Goal: Transaction & Acquisition: Purchase product/service

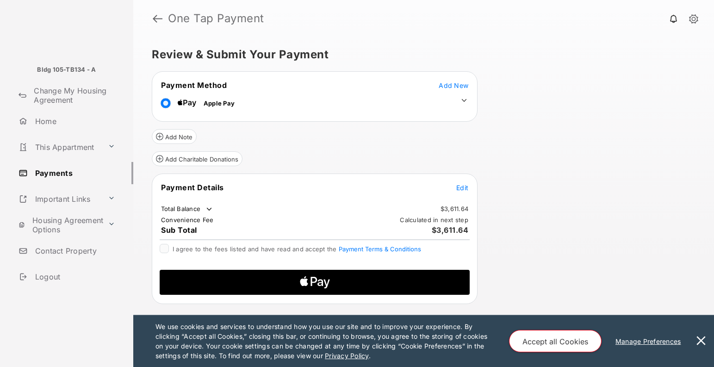
click at [464, 185] on span "Edit" at bounding box center [462, 188] width 12 height 8
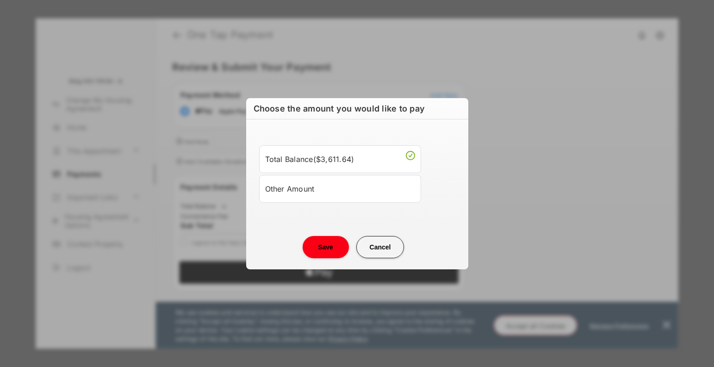
click at [334, 183] on div "Other Amount" at bounding box center [340, 189] width 150 height 16
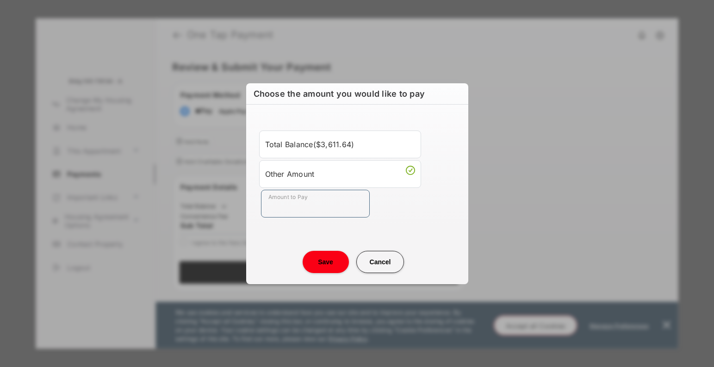
click at [299, 209] on input "Amount to Pay" at bounding box center [315, 204] width 109 height 28
type input "**"
click at [323, 271] on button "Save" at bounding box center [326, 262] width 46 height 22
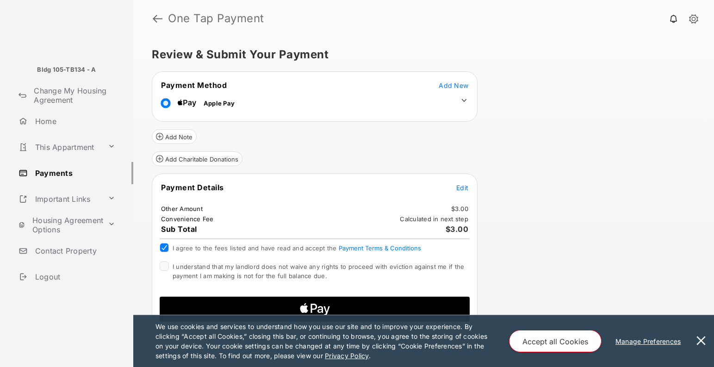
click at [166, 271] on div at bounding box center [164, 265] width 9 height 9
click at [709, 338] on button at bounding box center [701, 341] width 19 height 52
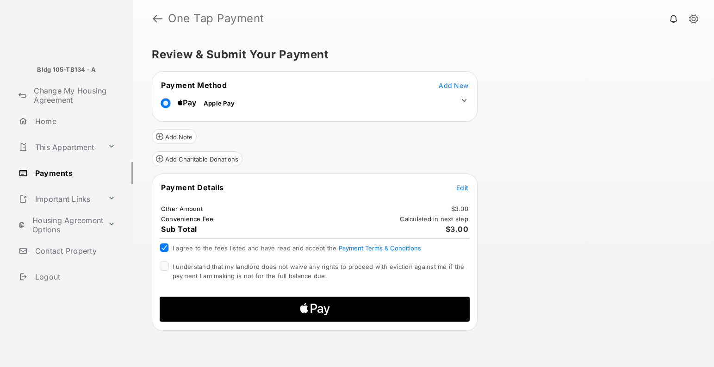
click at [326, 312] on icon "Apple Pay" at bounding box center [326, 310] width 6 height 9
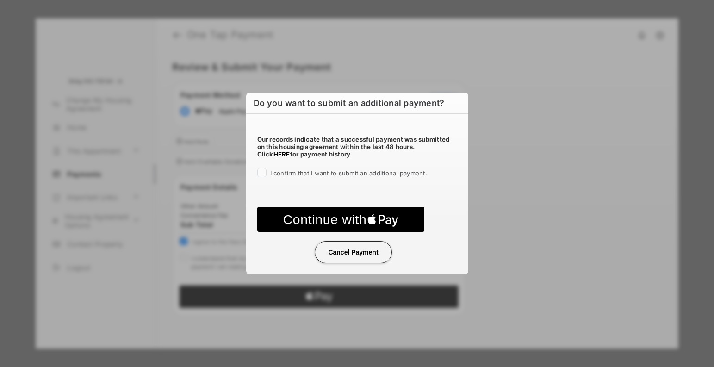
click at [254, 171] on div "Our records indicate that a successful payment was submitted on this housing ag…" at bounding box center [357, 154] width 222 height 81
click at [335, 222] on text "Continue with" at bounding box center [325, 219] width 84 height 15
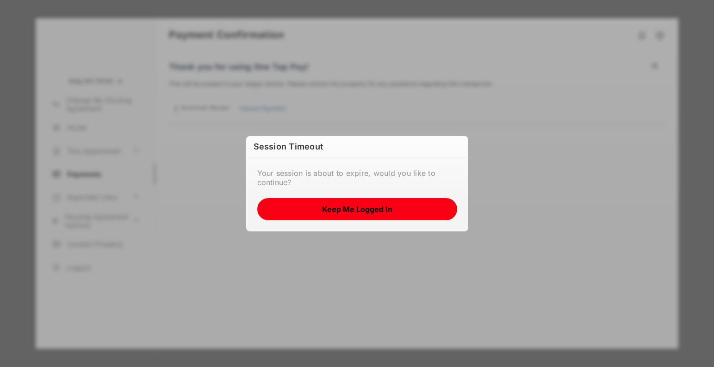
click at [377, 212] on button "Keep me logged in" at bounding box center [357, 209] width 200 height 22
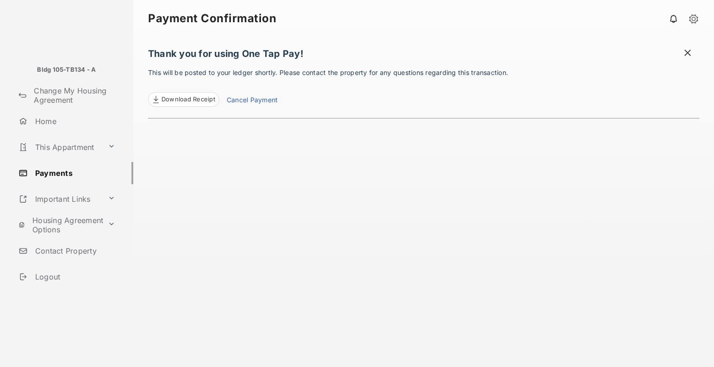
click at [46, 174] on link "Payments" at bounding box center [74, 173] width 118 height 22
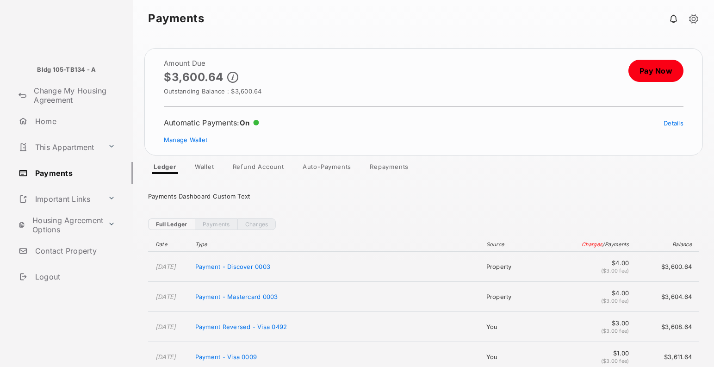
click at [325, 171] on link "Auto-Payments" at bounding box center [326, 168] width 63 height 11
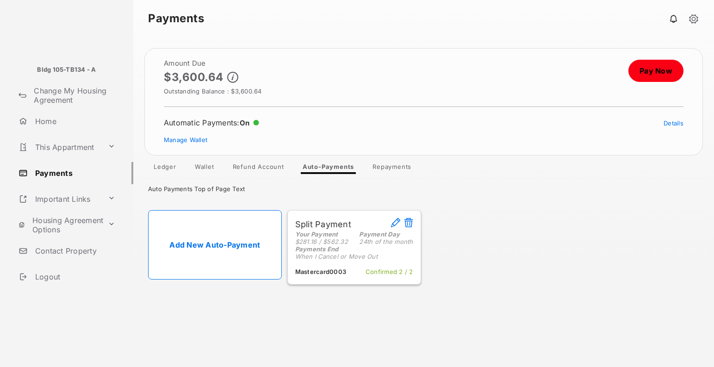
click at [225, 245] on link "Add New Auto-Payment" at bounding box center [215, 244] width 134 height 69
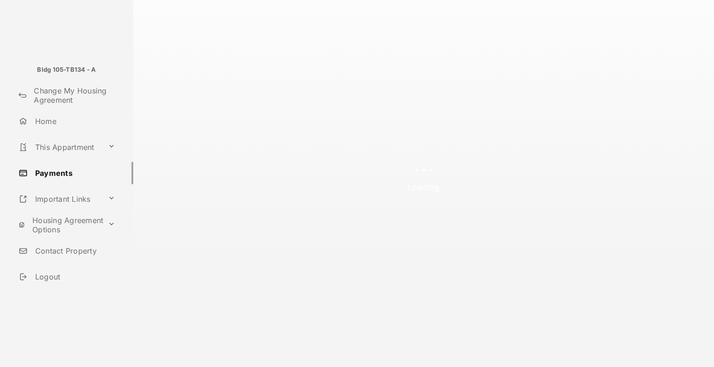
select select "**********"
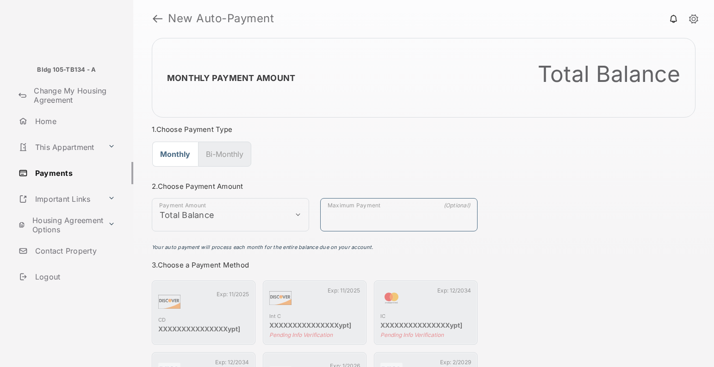
click at [348, 216] on input "Maximum Payment" at bounding box center [398, 214] width 157 height 33
type input "**"
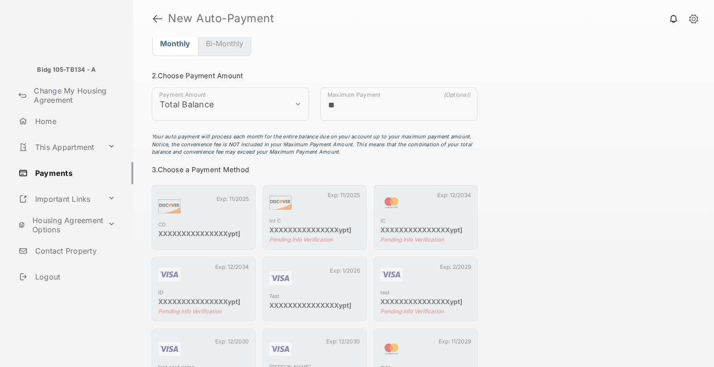
scroll to position [308, 0]
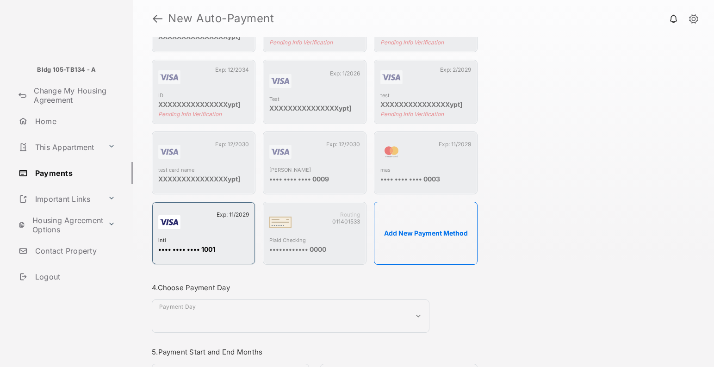
click at [218, 237] on div "intl" at bounding box center [203, 241] width 91 height 8
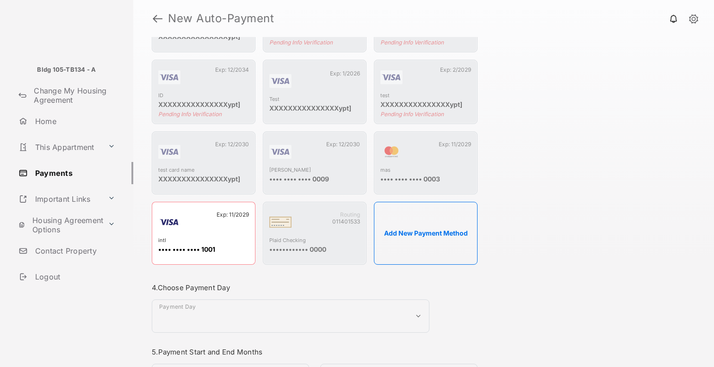
scroll to position [403, 0]
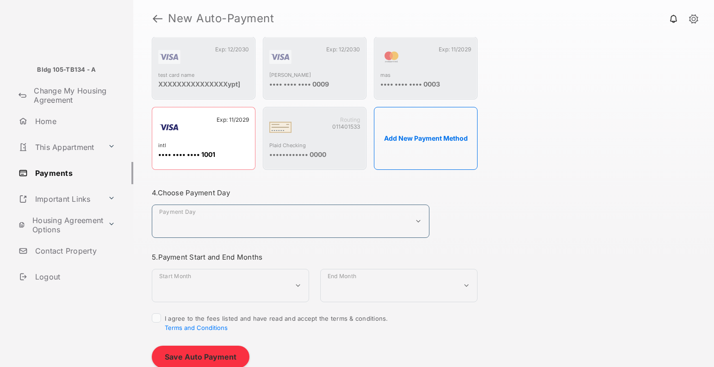
select select "*"
select select "**********"
select select "*"
click at [195, 350] on button "Save Auto Payment" at bounding box center [201, 357] width 98 height 22
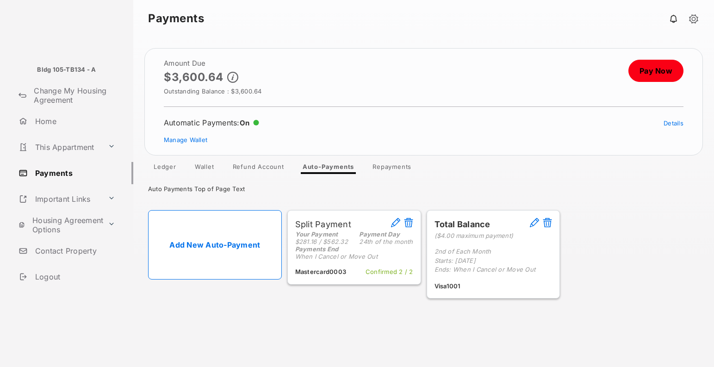
click at [652, 71] on link "Pay Now" at bounding box center [655, 71] width 55 height 22
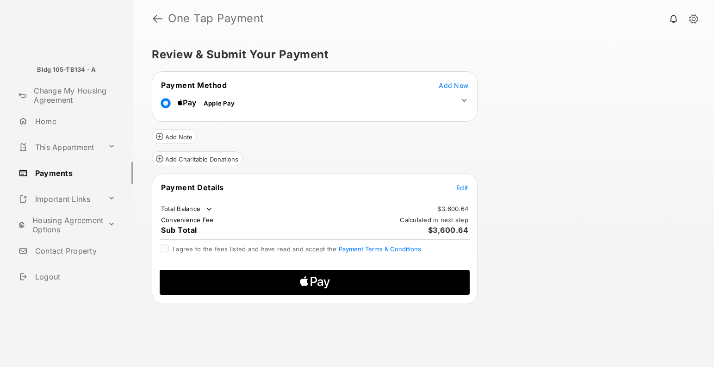
click at [463, 191] on span "Edit" at bounding box center [462, 188] width 12 height 8
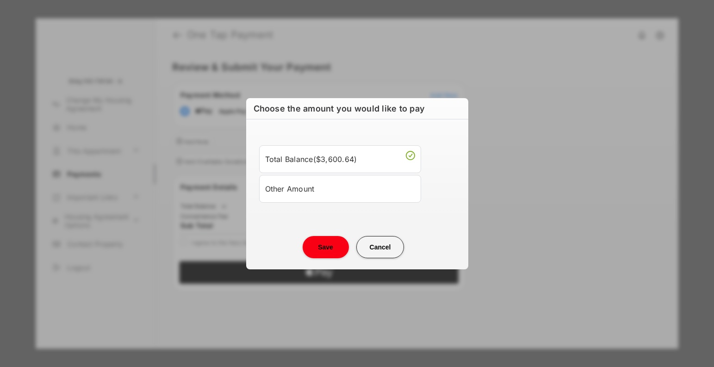
click at [294, 193] on div "Other Amount" at bounding box center [340, 189] width 150 height 16
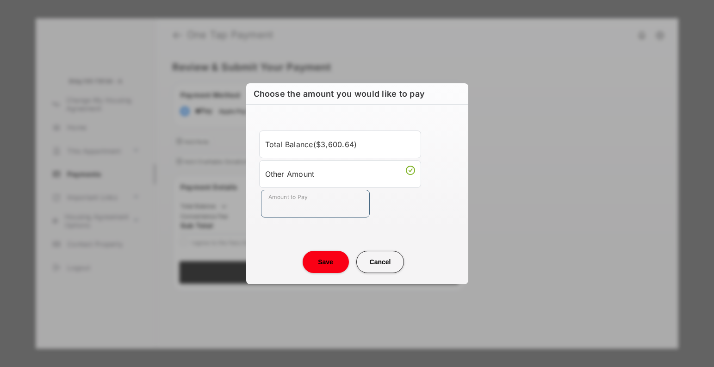
click at [308, 212] on input "Amount to Pay" at bounding box center [315, 204] width 109 height 28
type input "**"
click at [316, 266] on button "Save" at bounding box center [326, 262] width 46 height 22
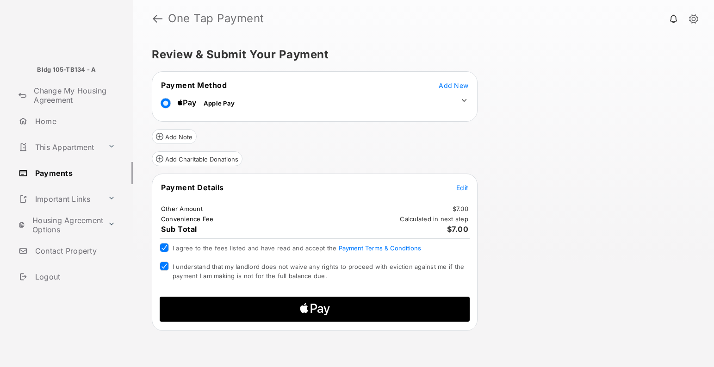
click at [328, 304] on icon "Apple Logo" at bounding box center [315, 309] width 148 height 25
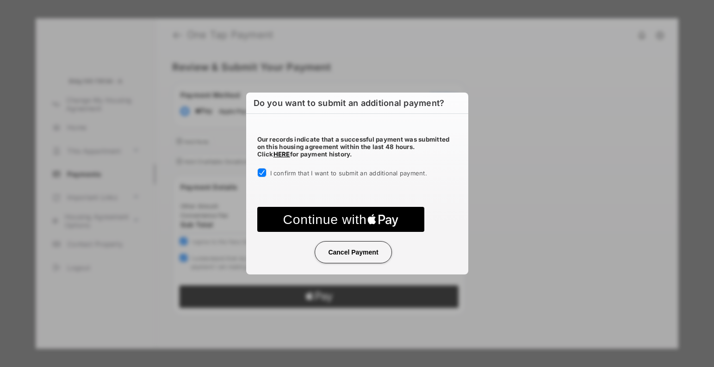
click at [354, 214] on text "Continue with" at bounding box center [325, 219] width 84 height 15
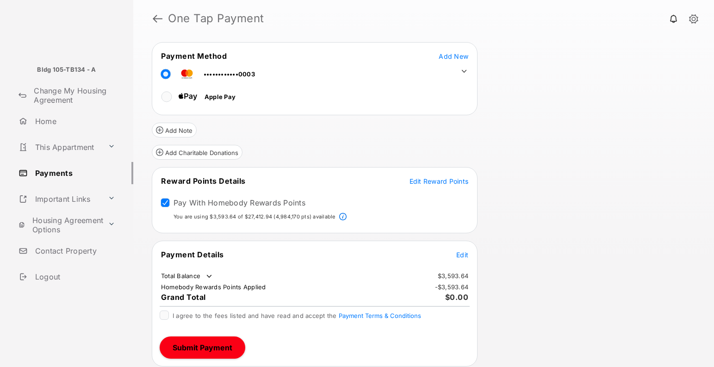
scroll to position [30, 0]
click at [202, 351] on button "Submit Payment" at bounding box center [203, 347] width 86 height 22
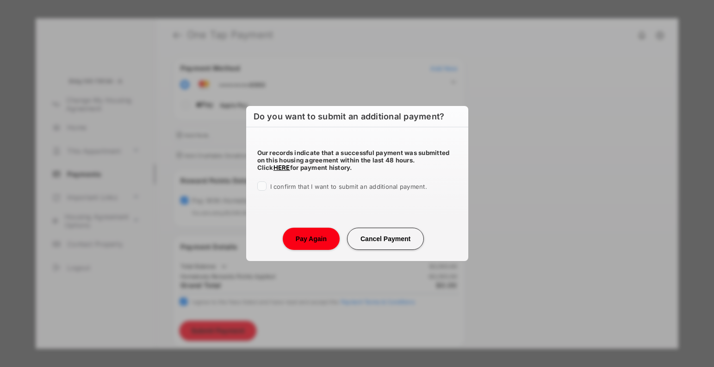
click at [280, 186] on span "I confirm that I want to submit an additional payment." at bounding box center [348, 186] width 157 height 7
click at [303, 239] on button "Pay Again" at bounding box center [311, 239] width 57 height 22
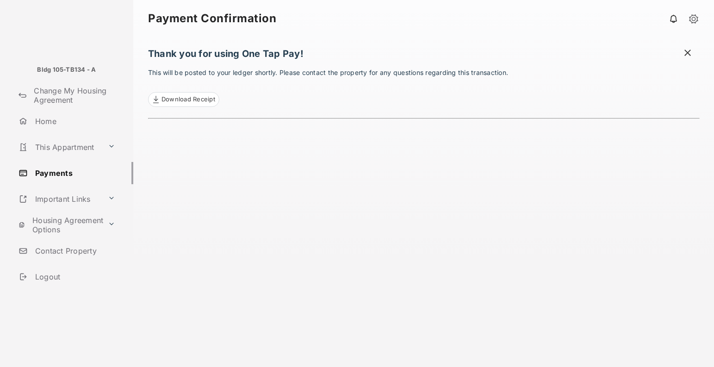
click at [65, 172] on link "Payments" at bounding box center [74, 173] width 118 height 22
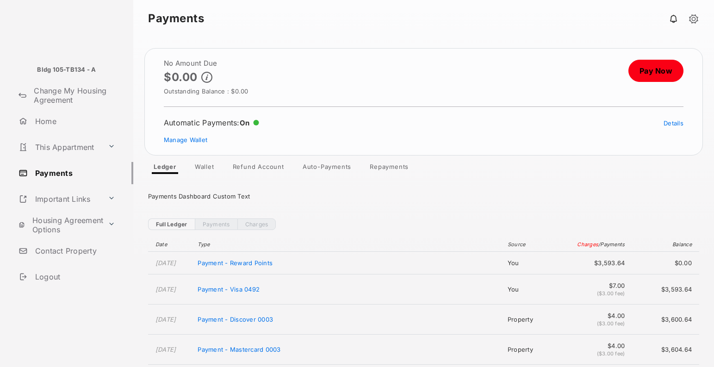
click at [336, 167] on link "Auto-Payments" at bounding box center [326, 168] width 63 height 11
